Goal: Information Seeking & Learning: Learn about a topic

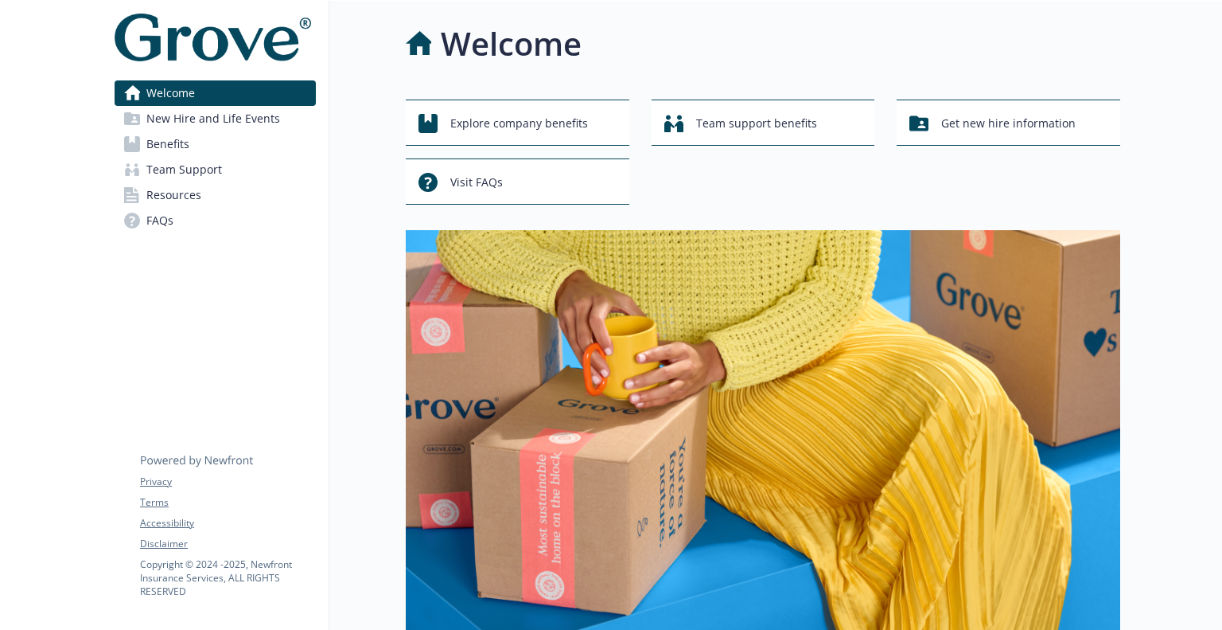
click at [216, 142] on link "Benefits" at bounding box center [215, 143] width 201 height 25
